Goal: Information Seeking & Learning: Learn about a topic

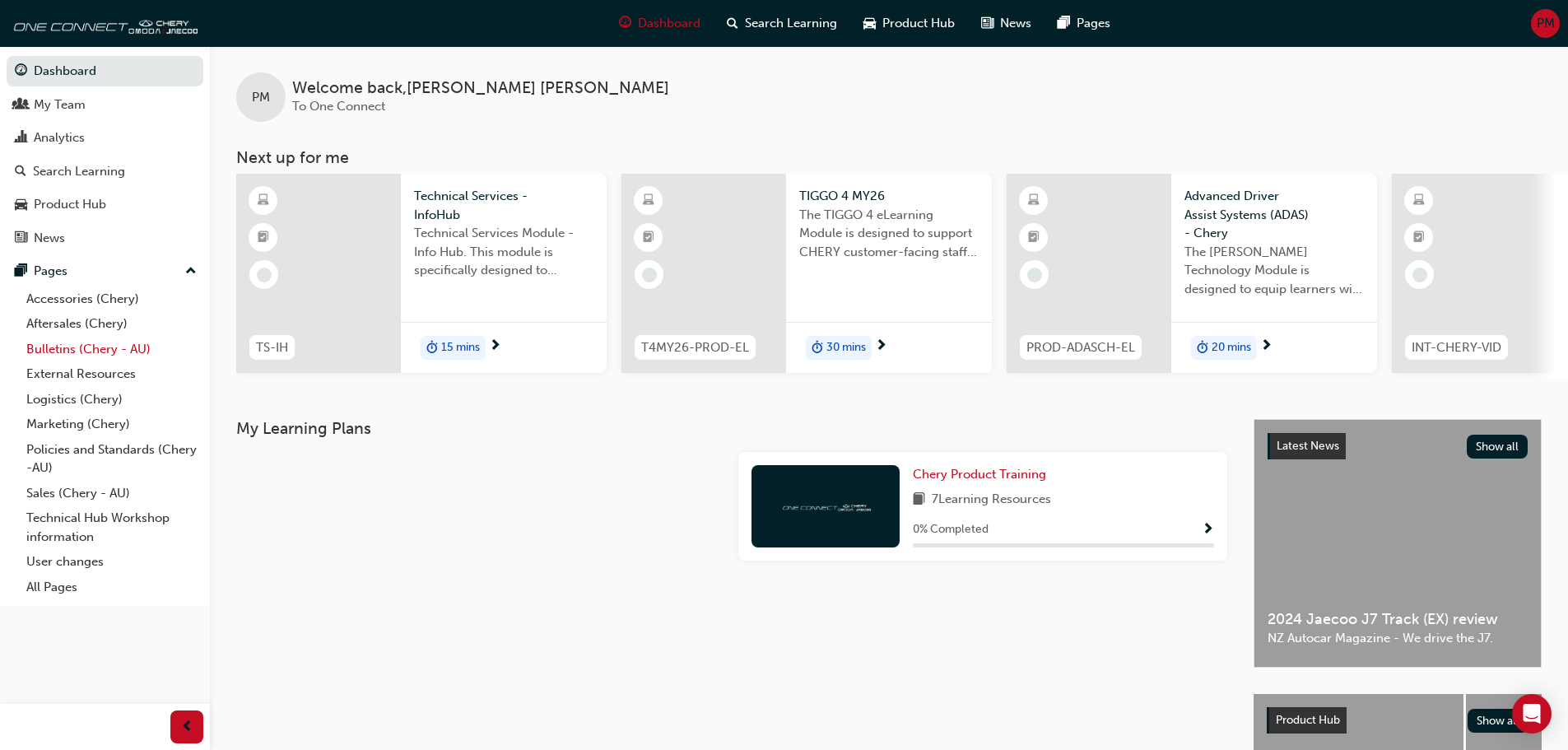
click at [86, 351] on link "Bulletins (Chery - AU)" at bounding box center [111, 350] width 184 height 26
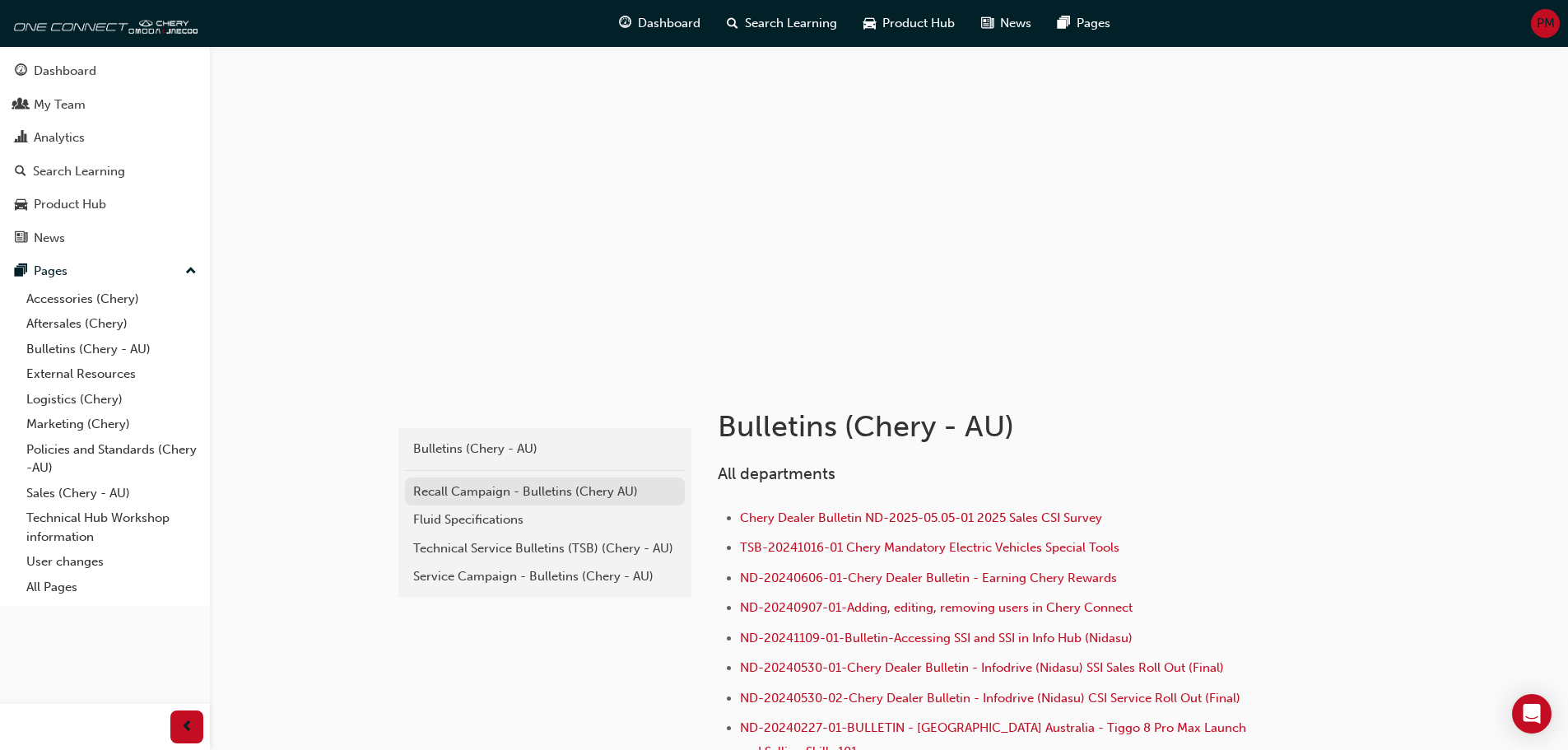
click at [549, 493] on div "Recall Campaign - Bulletins (Chery AU)" at bounding box center [544, 492] width 263 height 19
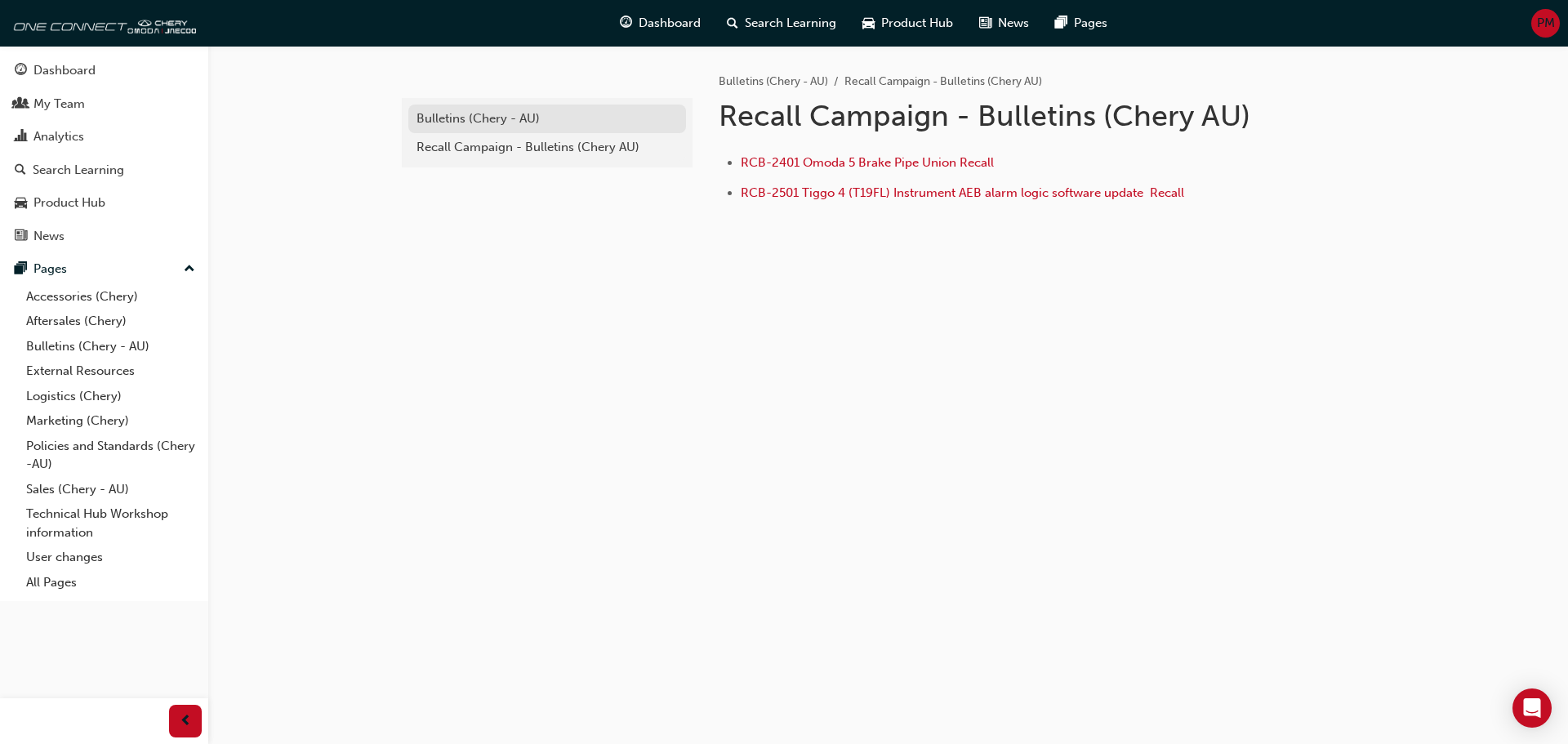
click at [509, 123] on div "Bulletins (Chery - AU)" at bounding box center [547, 119] width 261 height 19
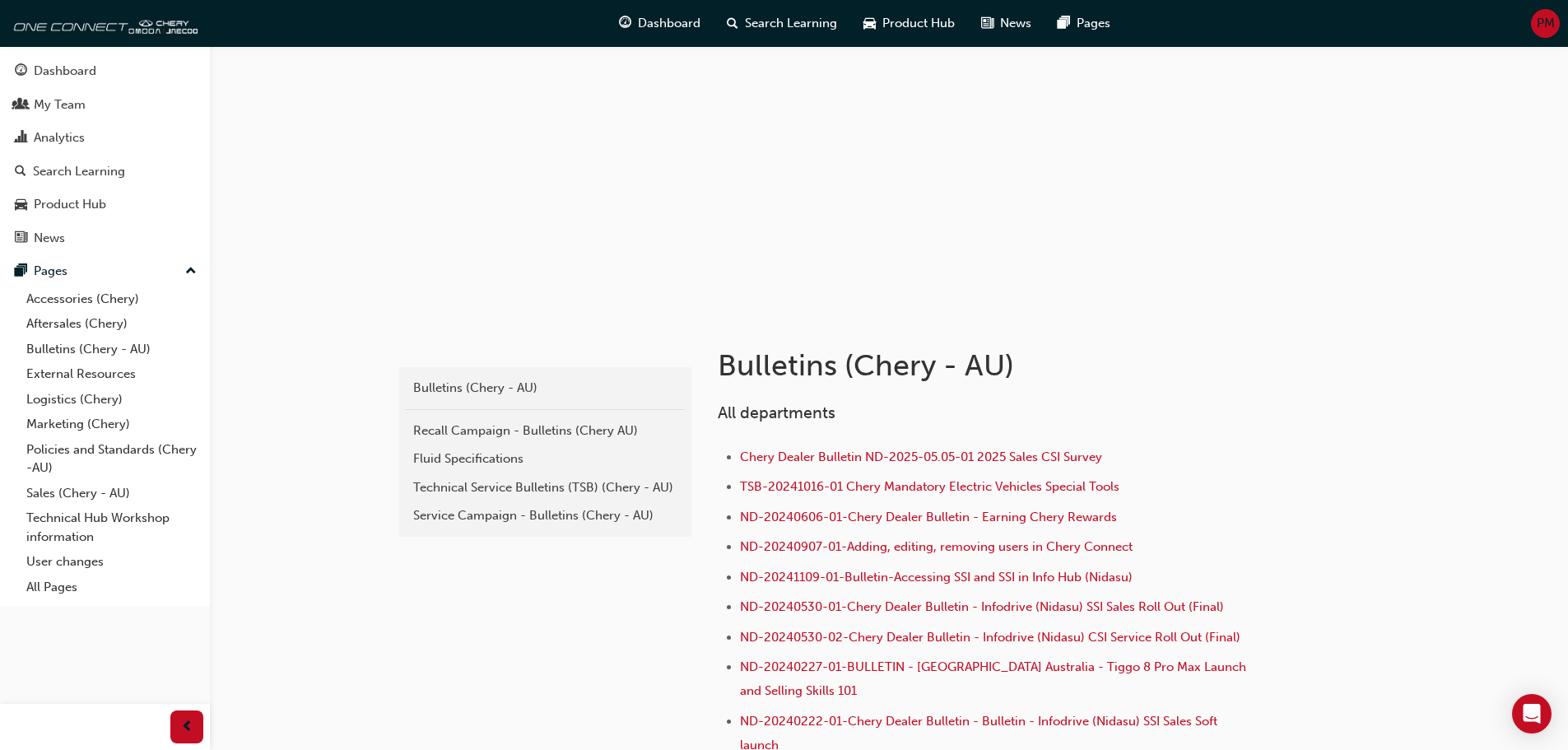
scroll to position [165, 0]
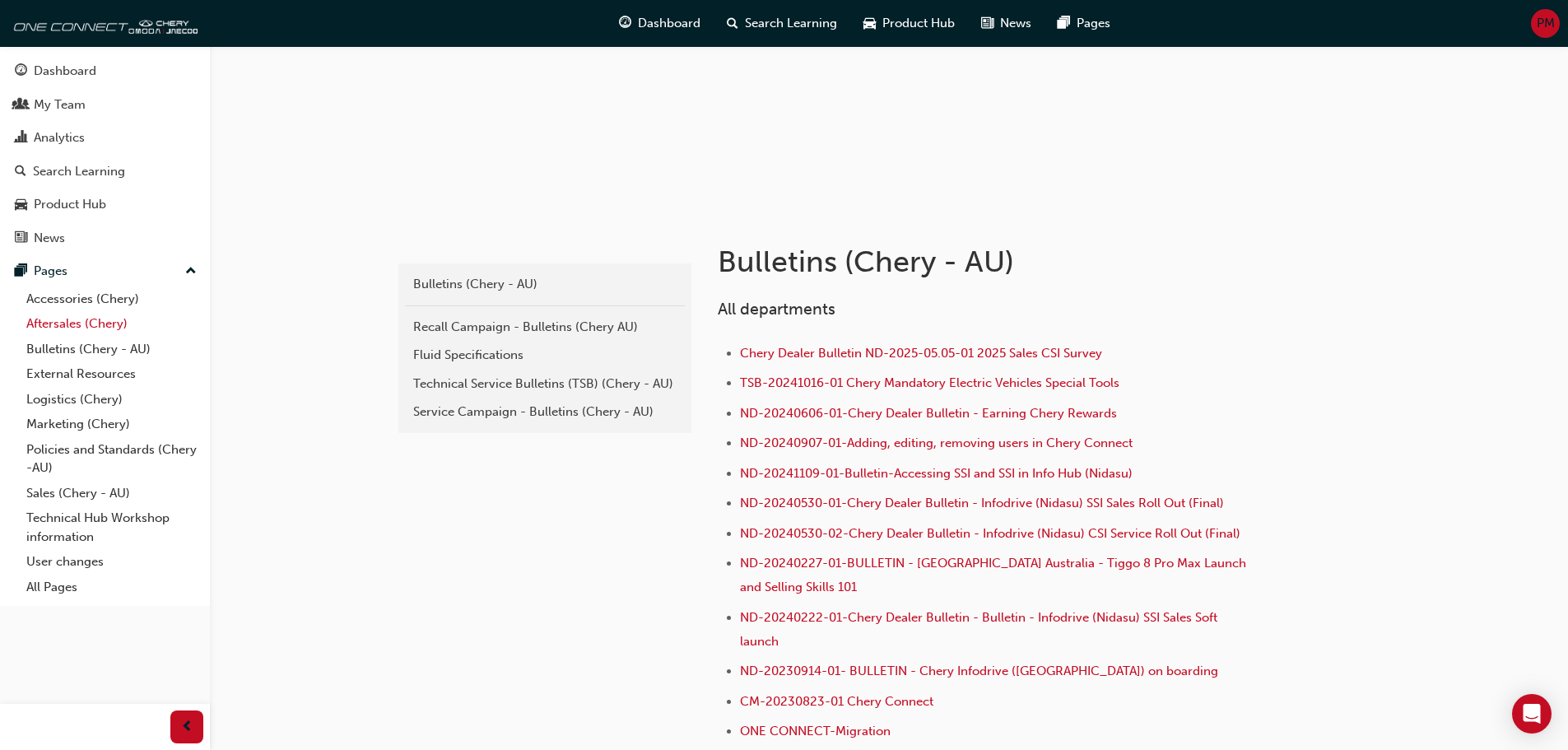
click at [73, 327] on link "Aftersales (Chery)" at bounding box center [111, 324] width 184 height 26
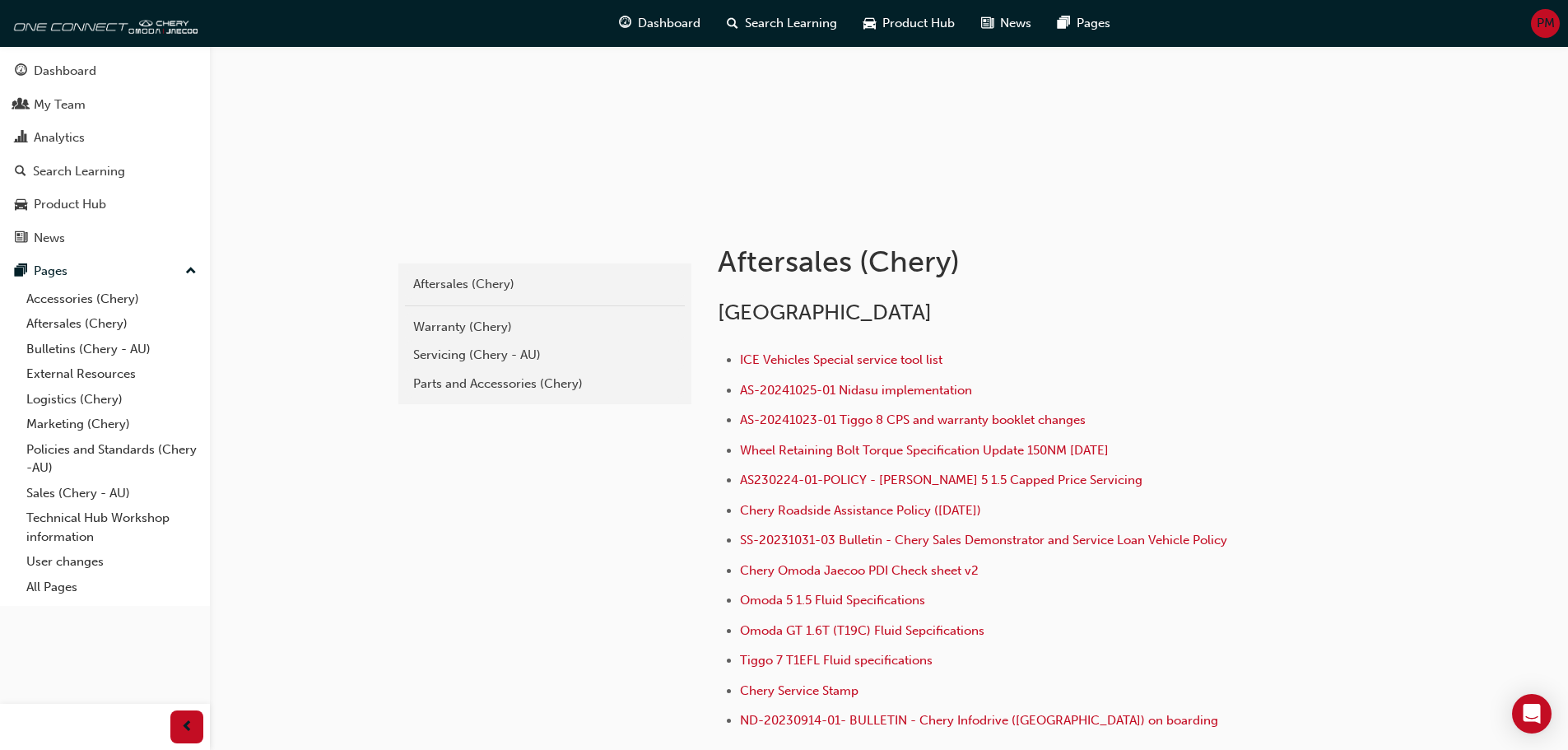
scroll to position [329, 0]
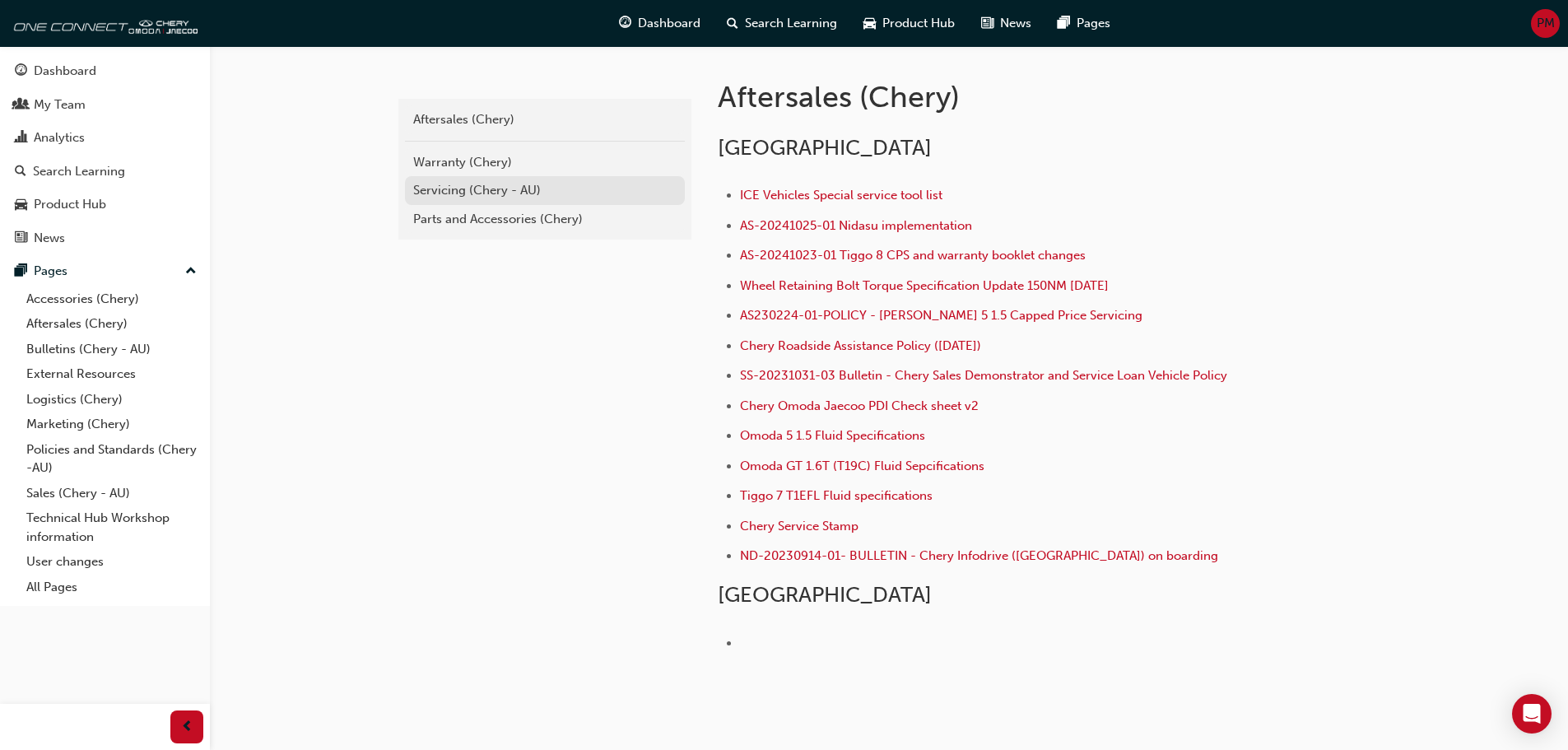
click at [454, 191] on div "Servicing (Chery - AU)" at bounding box center [544, 191] width 263 height 19
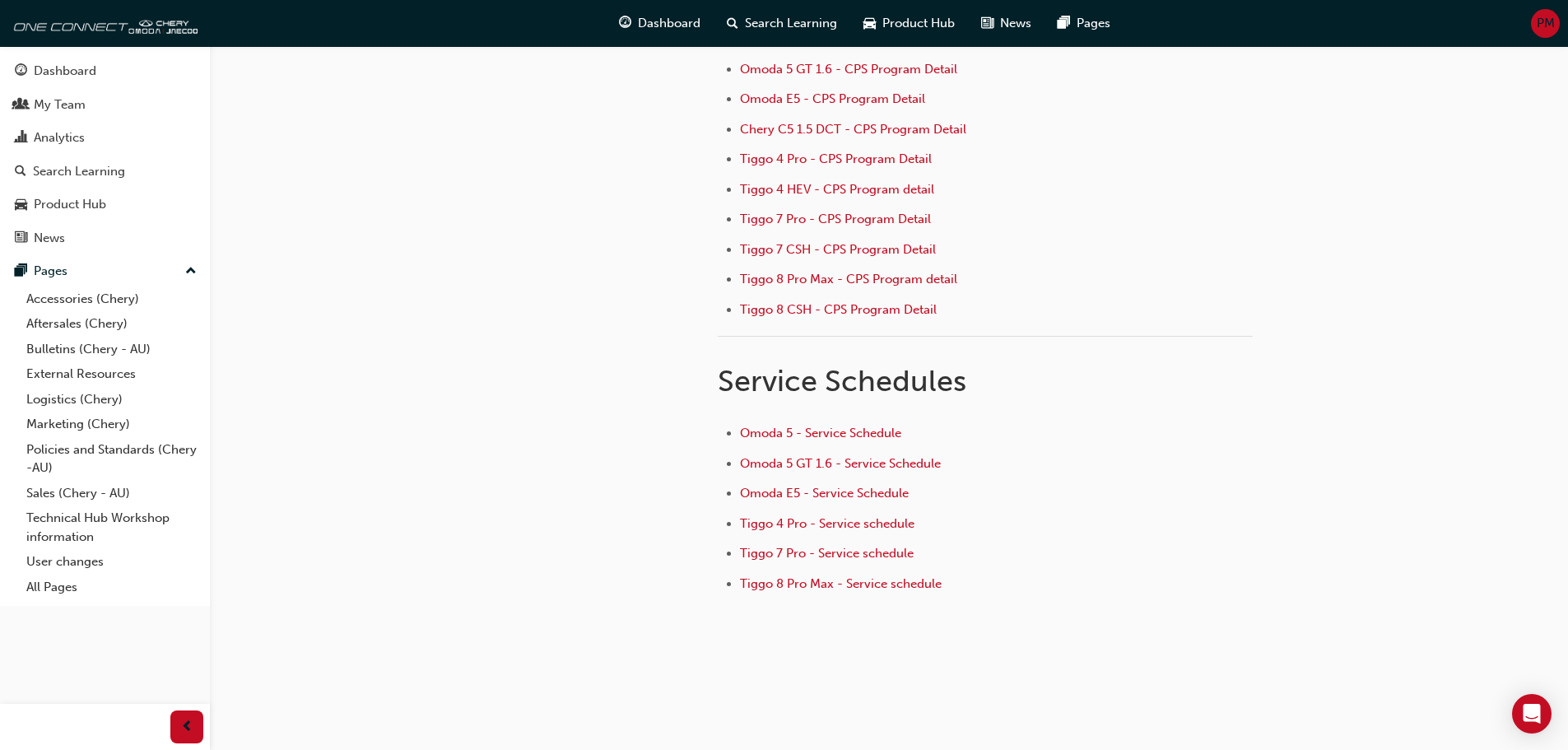
scroll to position [256, 0]
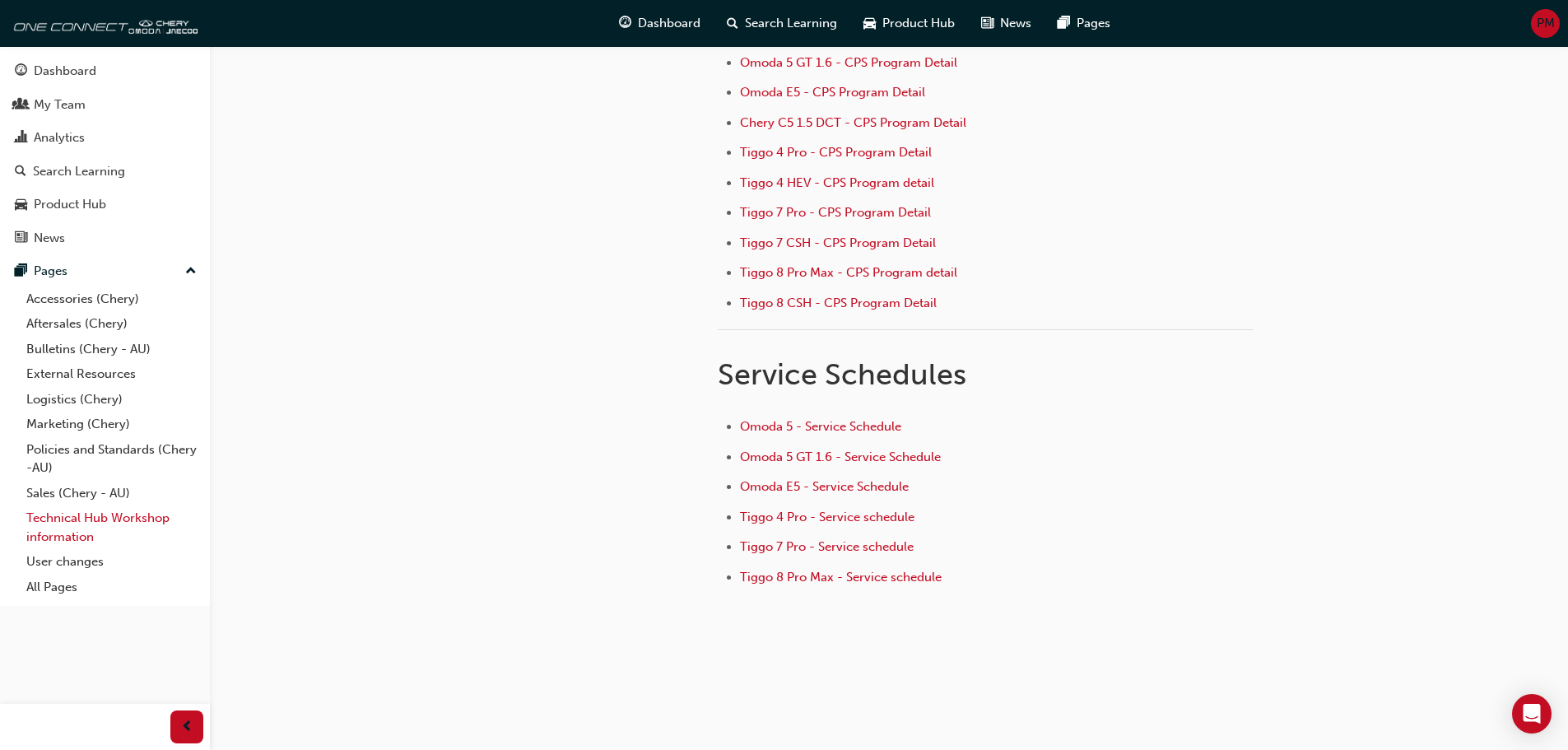
click at [115, 526] on link "Technical Hub Workshop information" at bounding box center [111, 527] width 184 height 44
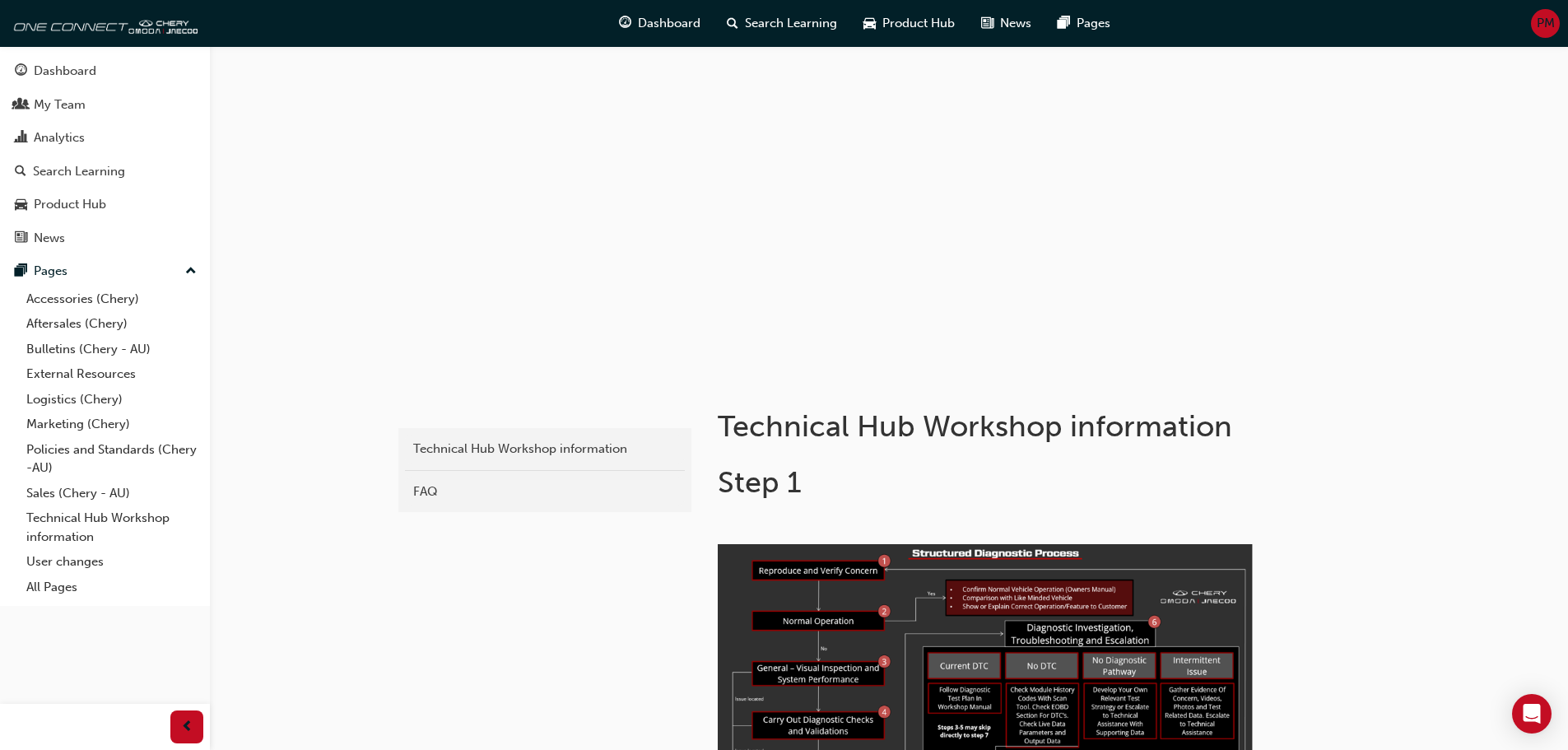
scroll to position [247, 0]
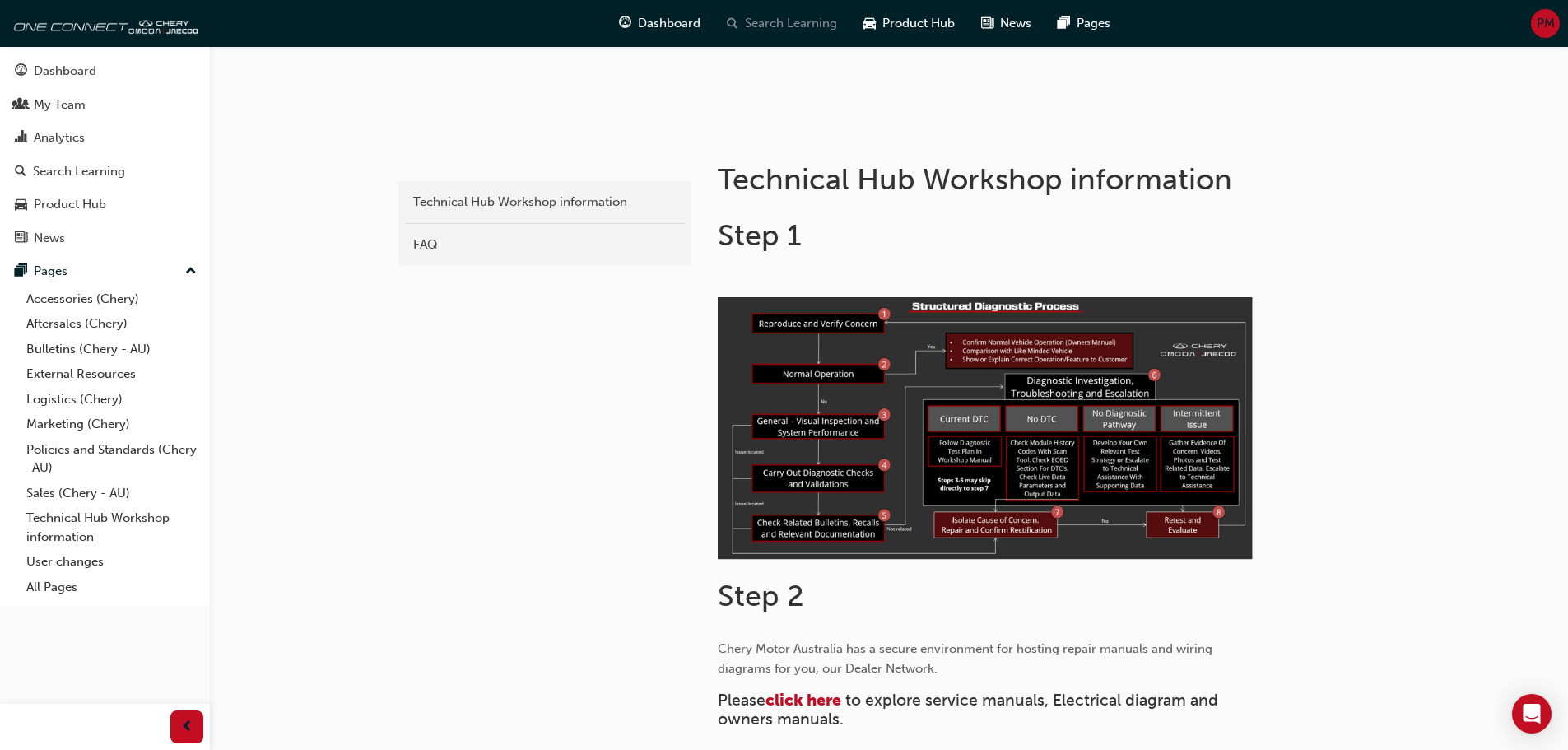
click at [764, 21] on span "Search Learning" at bounding box center [790, 23] width 92 height 19
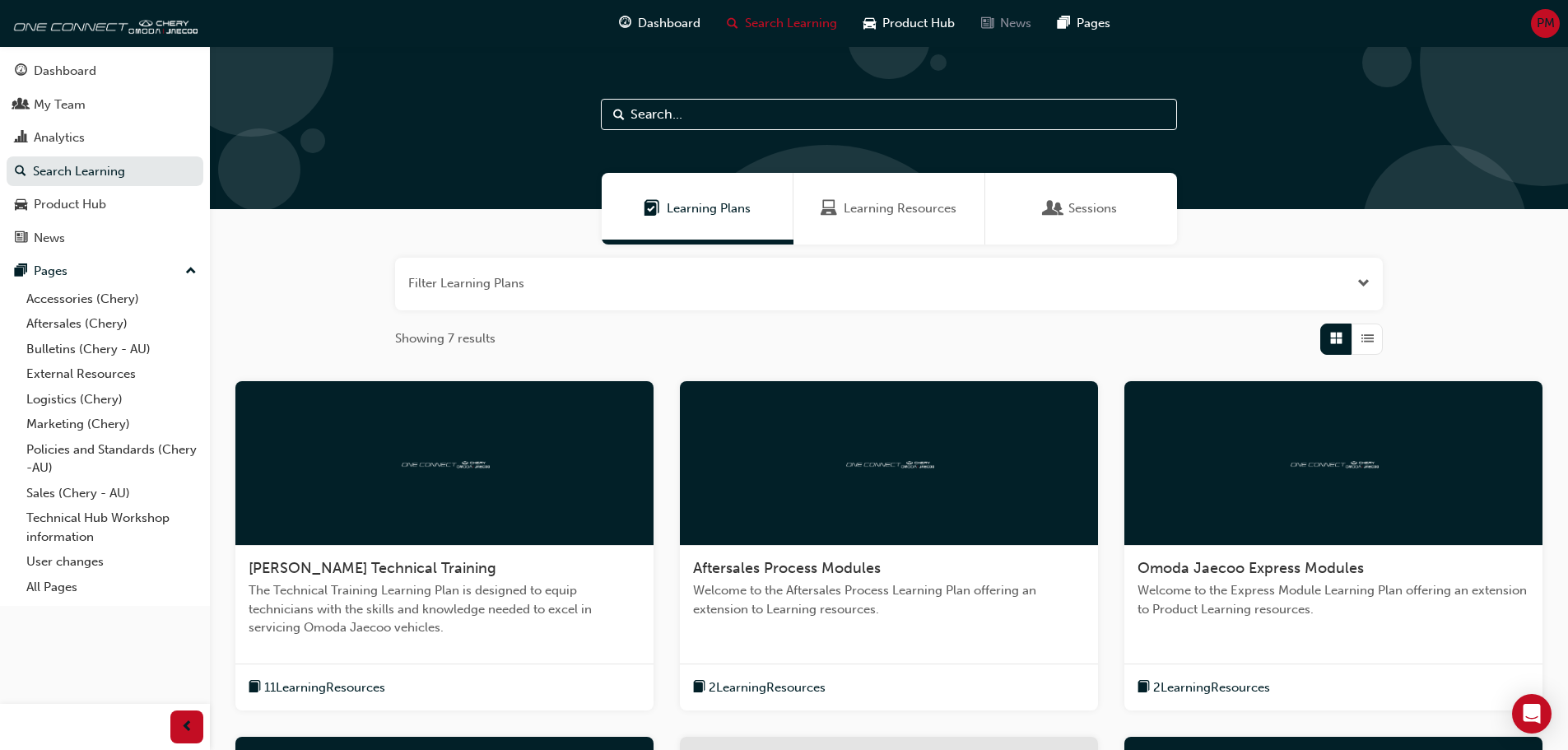
click at [1007, 22] on span "News" at bounding box center [1016, 23] width 31 height 19
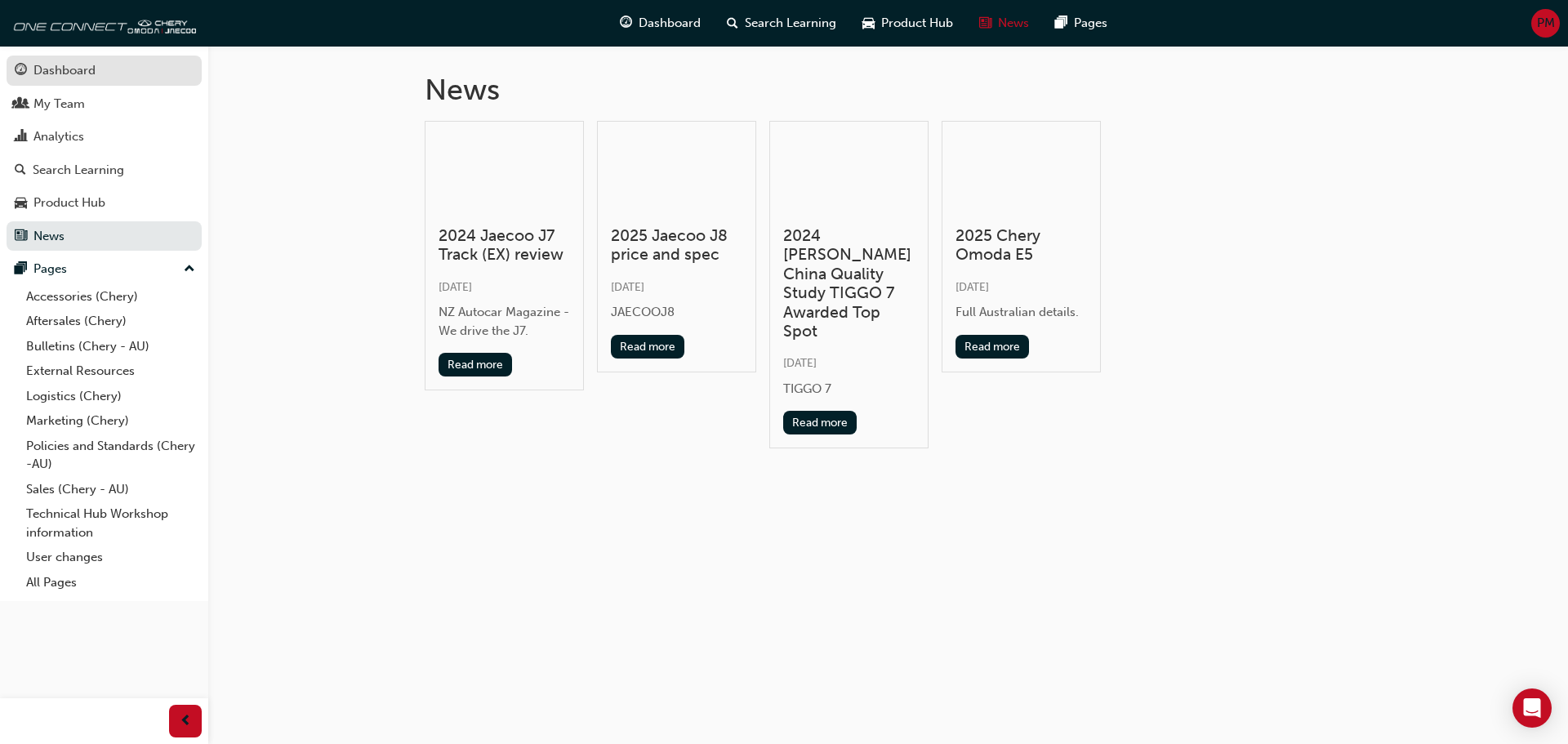
click at [83, 80] on div "Dashboard" at bounding box center [104, 71] width 179 height 21
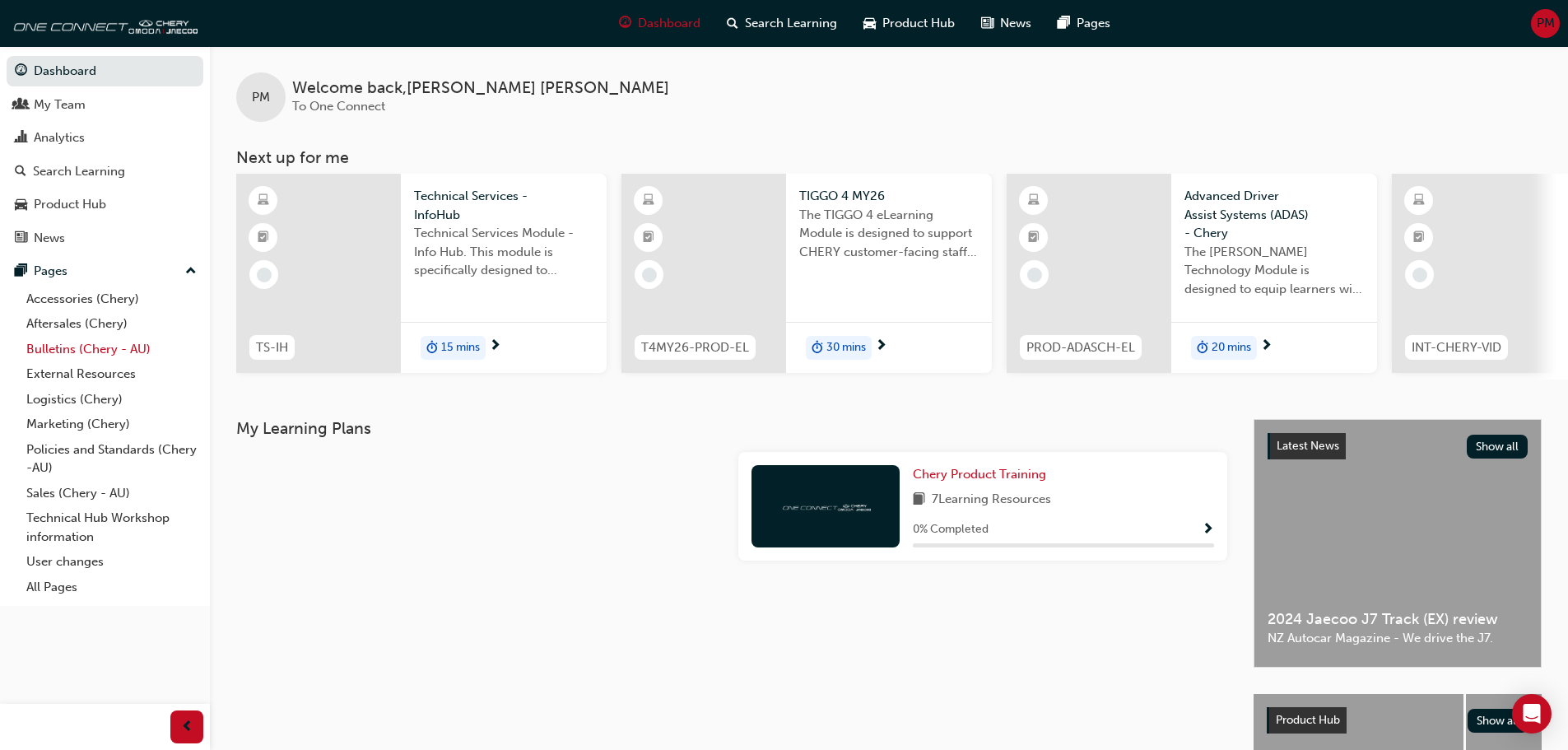
click at [105, 353] on link "Bulletins (Chery - AU)" at bounding box center [111, 350] width 184 height 26
